Goal: Task Accomplishment & Management: Use online tool/utility

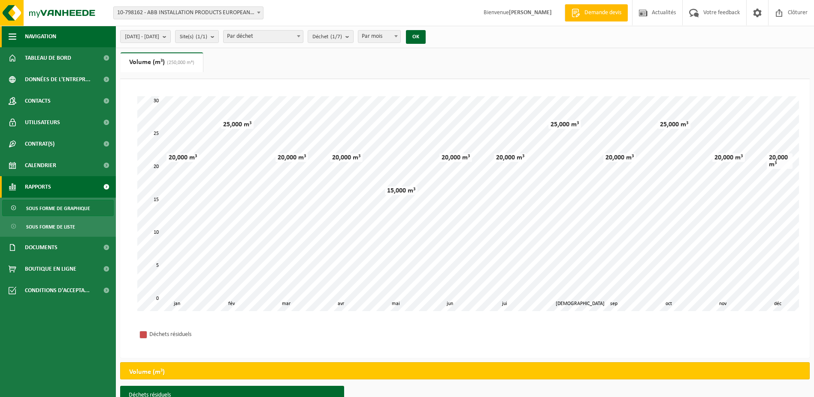
click at [52, 37] on span "Navigation" at bounding box center [40, 36] width 31 height 21
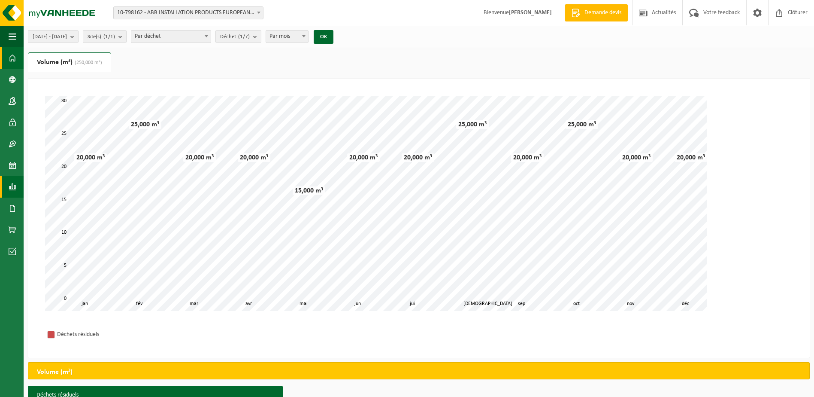
click at [12, 59] on span at bounding box center [13, 57] width 8 height 21
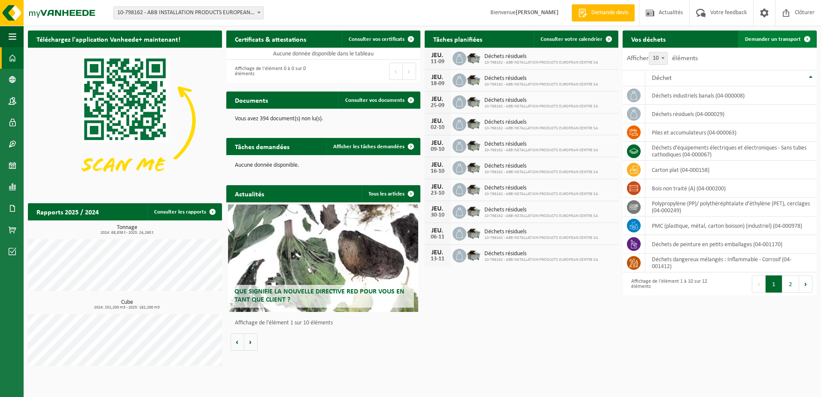
click at [756, 38] on span "Demander un transport" at bounding box center [773, 39] width 56 height 6
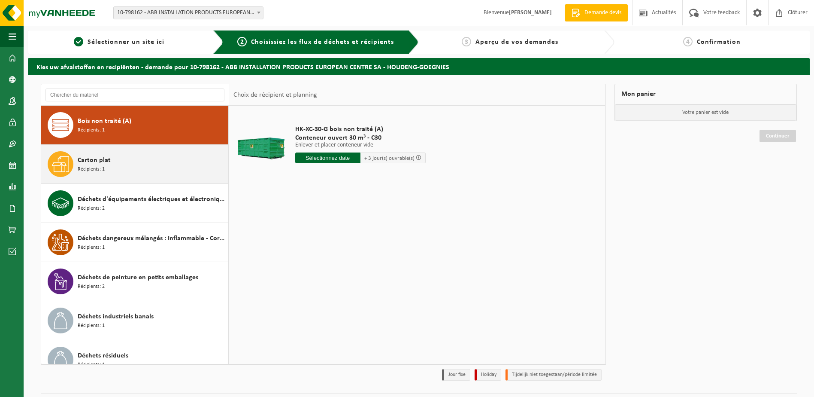
click at [125, 172] on div "Carton plat Récipients: 1" at bounding box center [152, 164] width 149 height 26
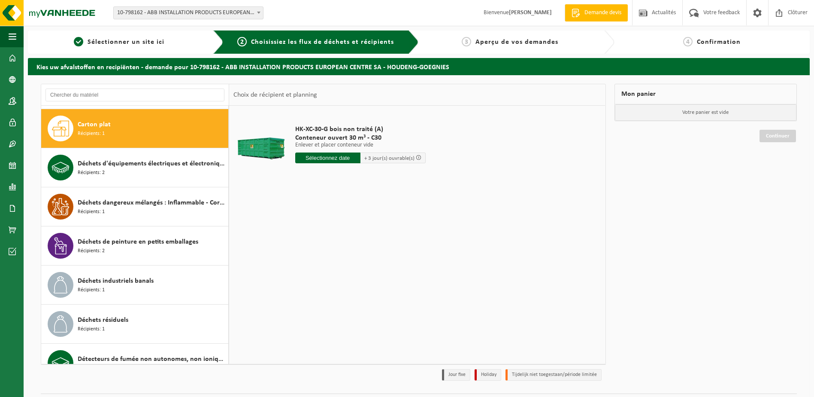
scroll to position [39, 0]
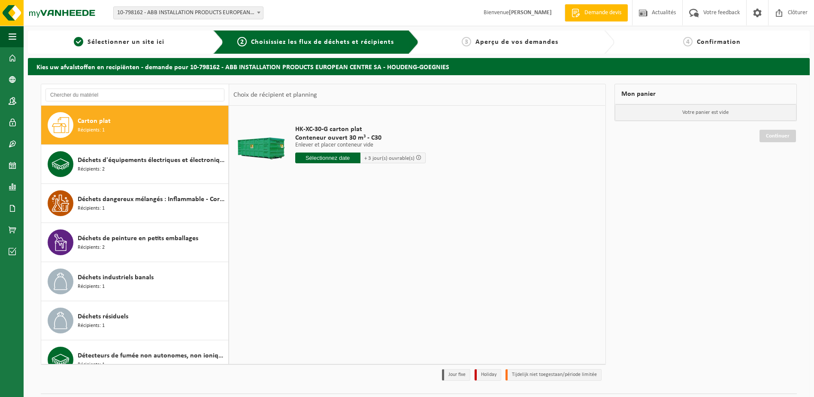
click at [315, 161] on input "text" at bounding box center [327, 157] width 65 height 11
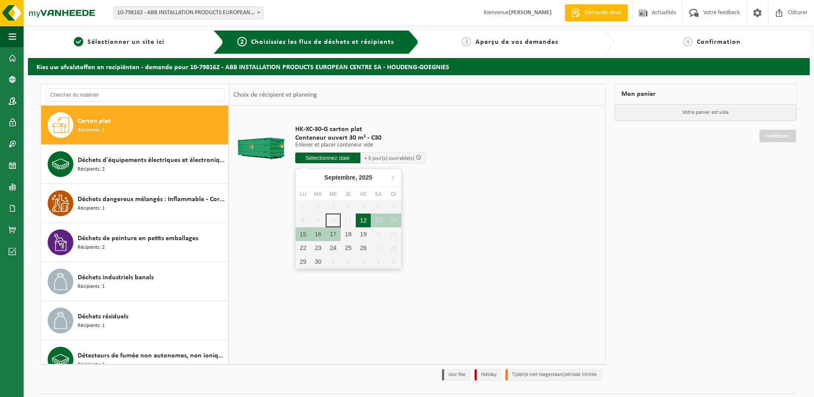
click at [366, 221] on div "12" at bounding box center [363, 220] width 15 height 14
type input "à partir de 2025-09-12"
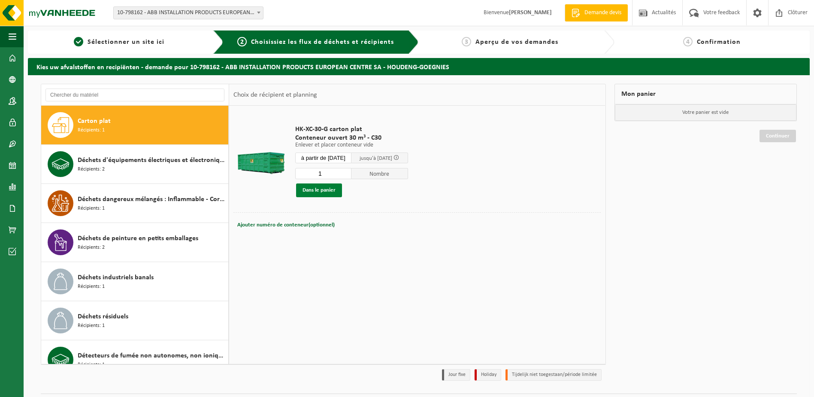
click at [328, 191] on button "Dans le panier" at bounding box center [319, 190] width 46 height 14
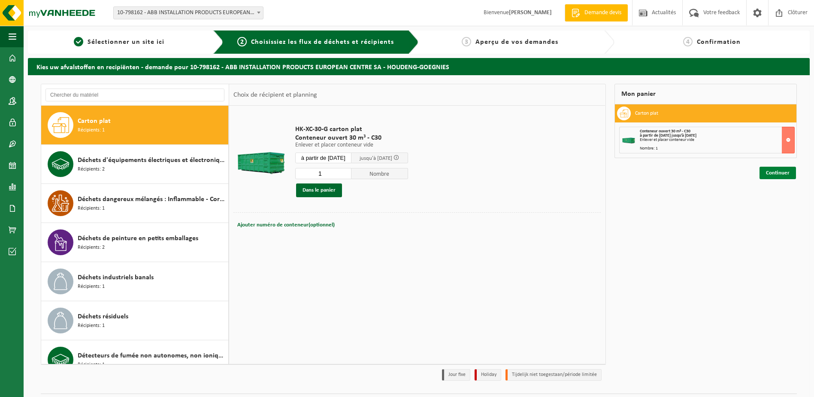
click at [768, 173] on link "Continuer" at bounding box center [778, 173] width 36 height 12
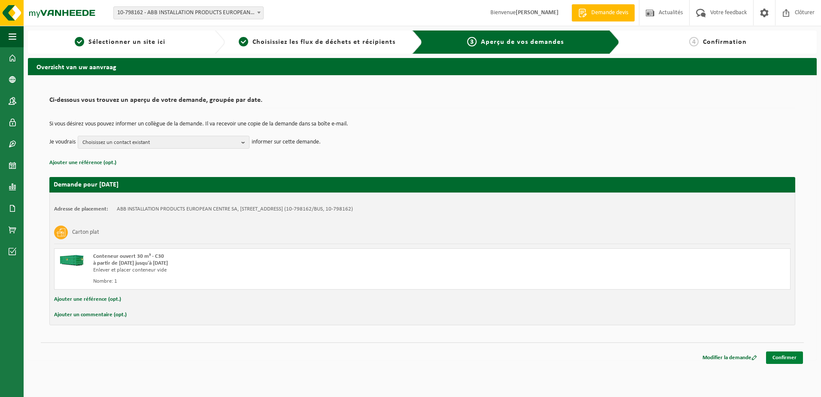
click at [789, 358] on link "Confirmer" at bounding box center [784, 357] width 37 height 12
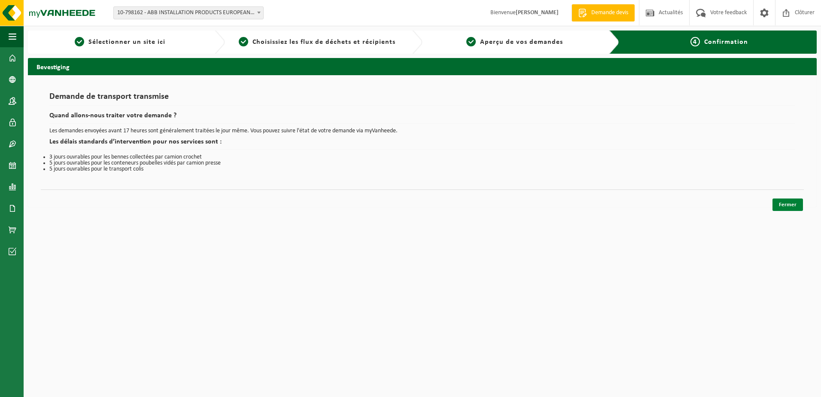
click at [785, 206] on link "Fermer" at bounding box center [787, 204] width 30 height 12
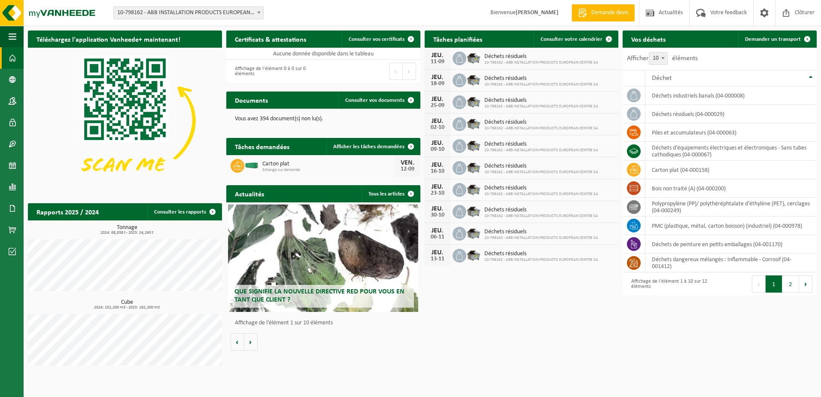
click at [11, 60] on span at bounding box center [13, 57] width 8 height 21
click at [12, 167] on span at bounding box center [13, 165] width 8 height 21
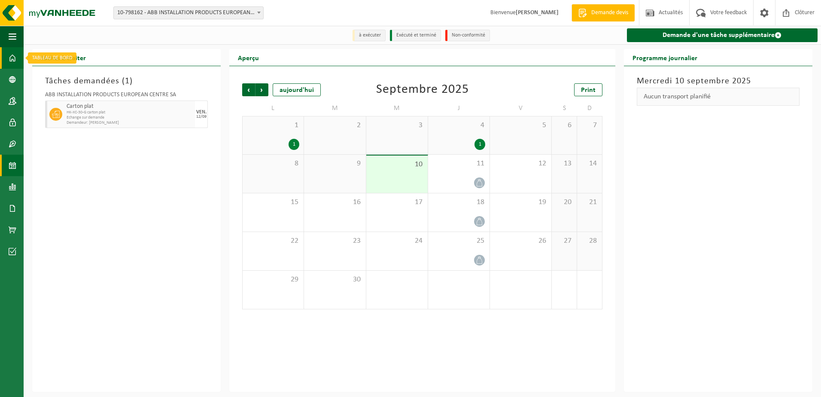
click at [14, 61] on span at bounding box center [13, 57] width 8 height 21
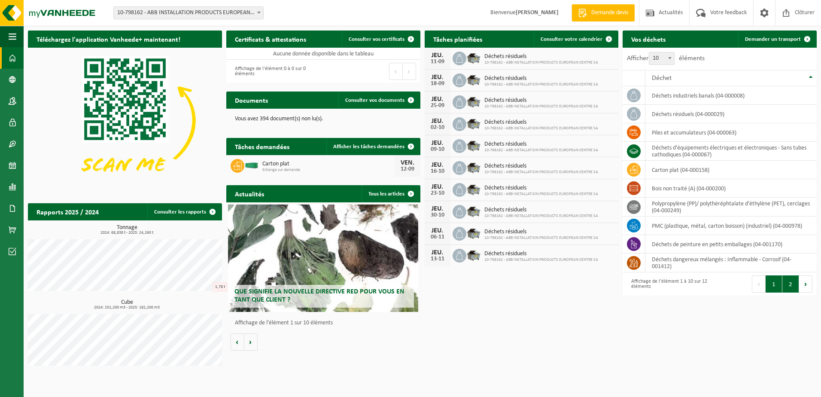
click at [794, 286] on button "2" at bounding box center [790, 283] width 17 height 17
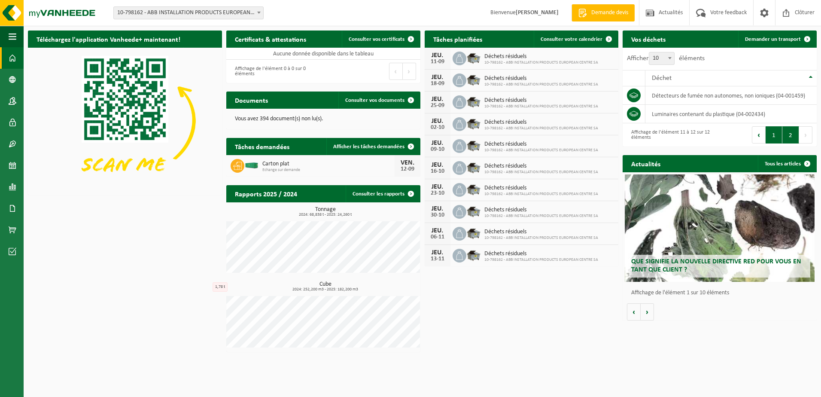
click at [774, 134] on button "1" at bounding box center [773, 134] width 17 height 17
